Goal: Navigation & Orientation: Find specific page/section

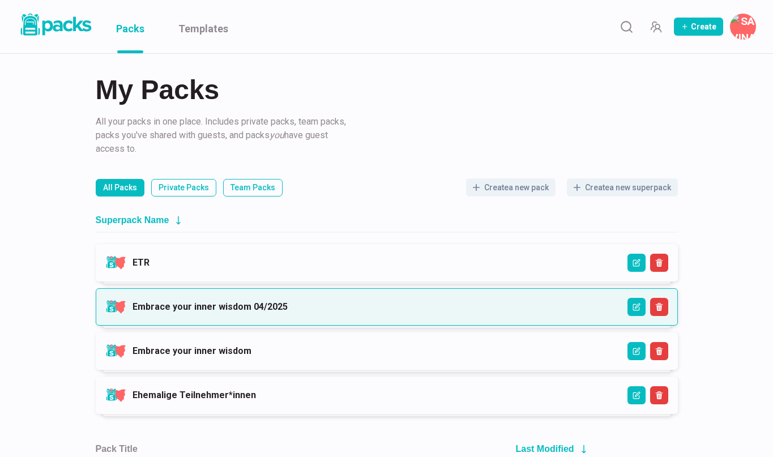
click at [190, 310] on link "Embrace your inner wisdom 04/2025" at bounding box center [210, 306] width 155 height 11
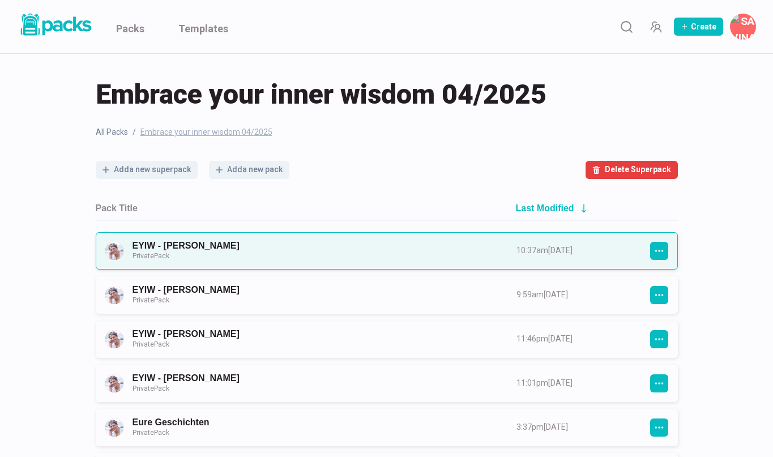
click at [227, 242] on link "EYIW - [PERSON_NAME] Private Pack" at bounding box center [315, 250] width 364 height 21
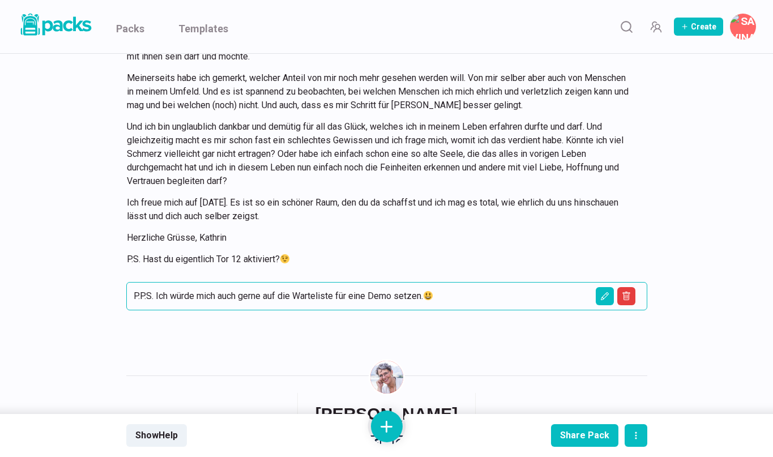
scroll to position [2770, 0]
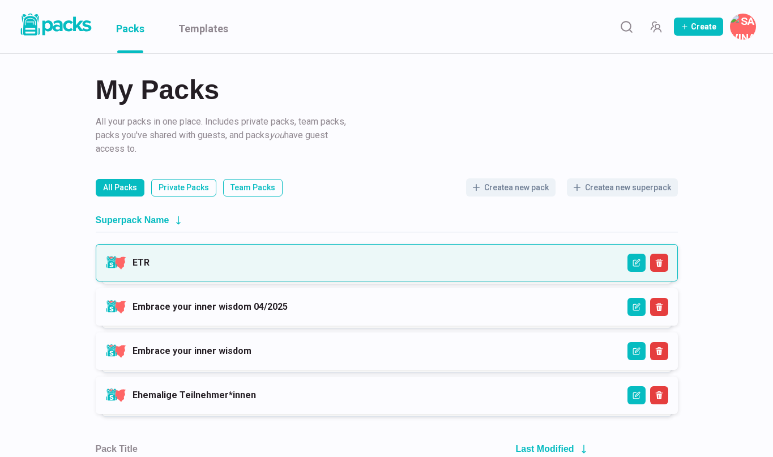
click at [150, 257] on link "ETR" at bounding box center [141, 262] width 17 height 11
